Goal: Information Seeking & Learning: Learn about a topic

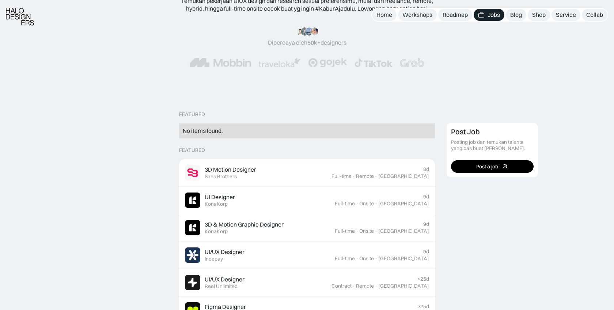
scroll to position [95, 0]
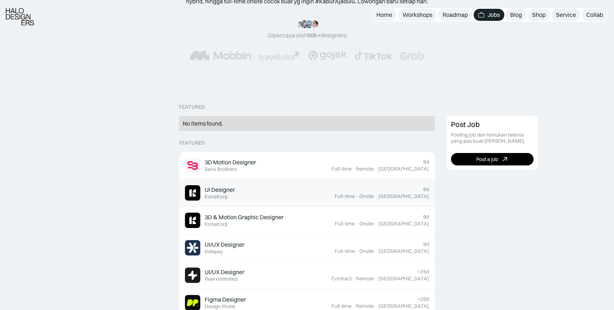
click at [216, 193] on div "KonaKorp" at bounding box center [216, 196] width 23 height 6
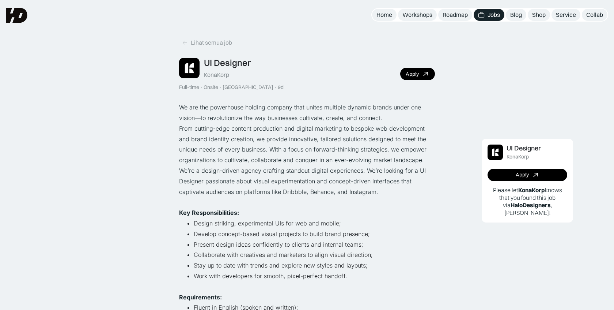
click at [189, 72] on img at bounding box center [189, 68] width 20 height 20
click at [414, 73] on div "Apply" at bounding box center [412, 74] width 13 height 6
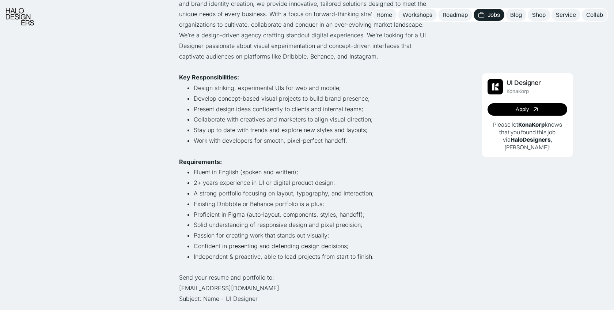
scroll to position [136, 0]
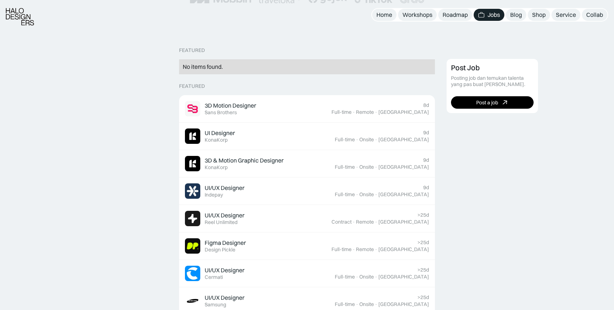
scroll to position [152, 0]
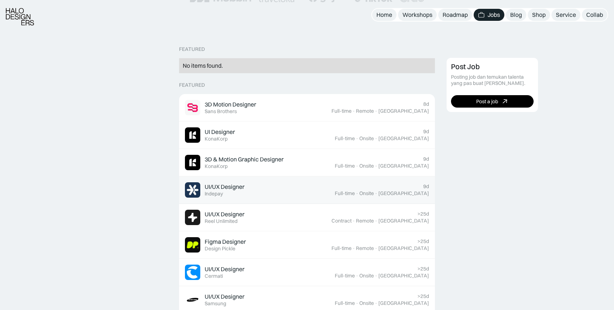
click at [199, 186] on img at bounding box center [192, 189] width 15 height 15
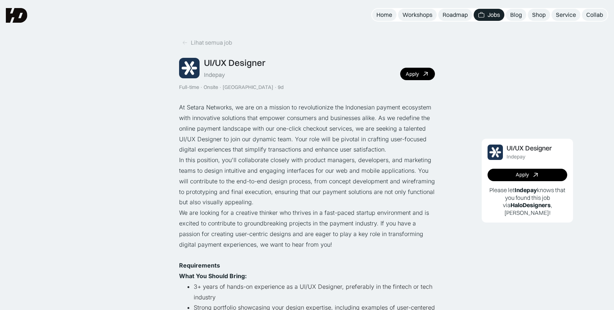
click at [216, 74] on div "Indepay" at bounding box center [214, 75] width 21 height 8
copy div "Indepay"
